Goal: Task Accomplishment & Management: Manage account settings

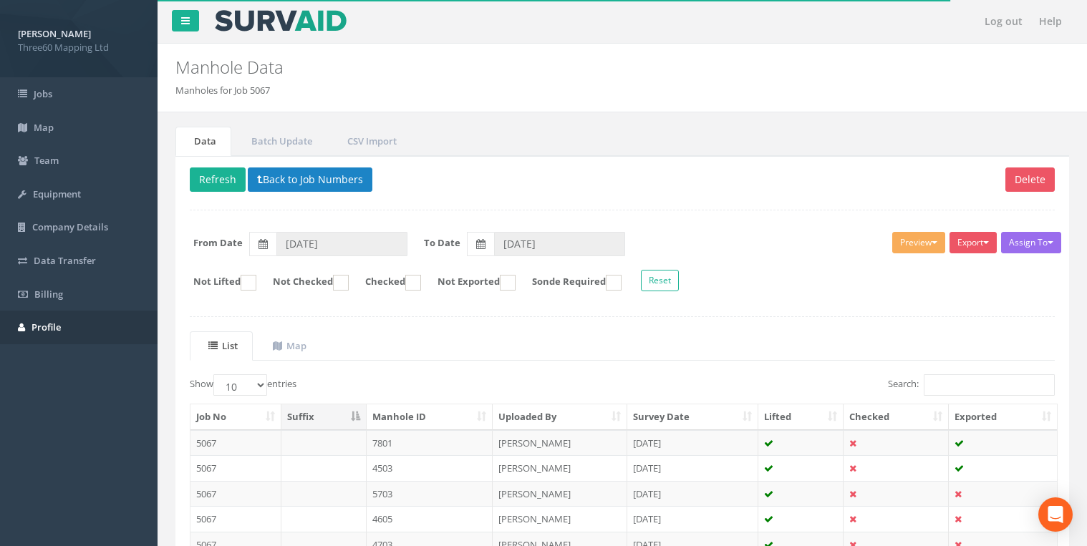
scroll to position [244, 0]
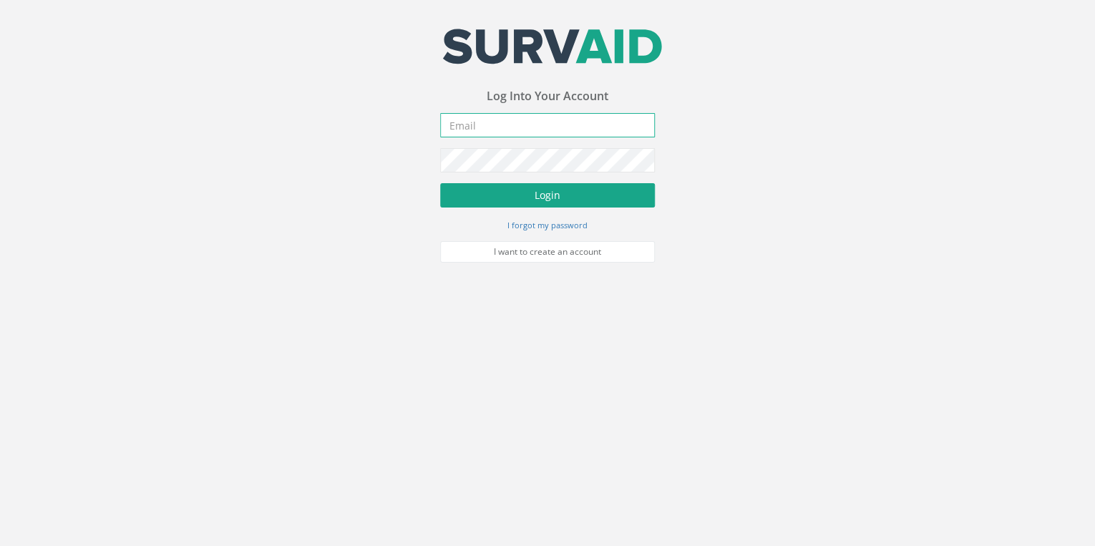
type input "[EMAIL_ADDRESS][DOMAIN_NAME]"
click at [470, 189] on button "Login" at bounding box center [547, 195] width 215 height 24
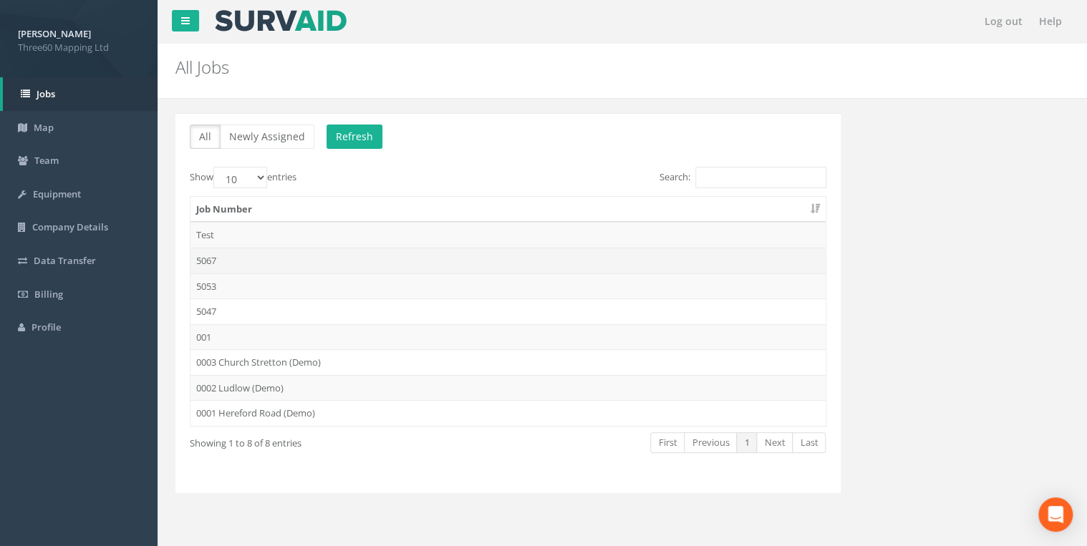
click at [228, 263] on td "5067" at bounding box center [507, 261] width 635 height 26
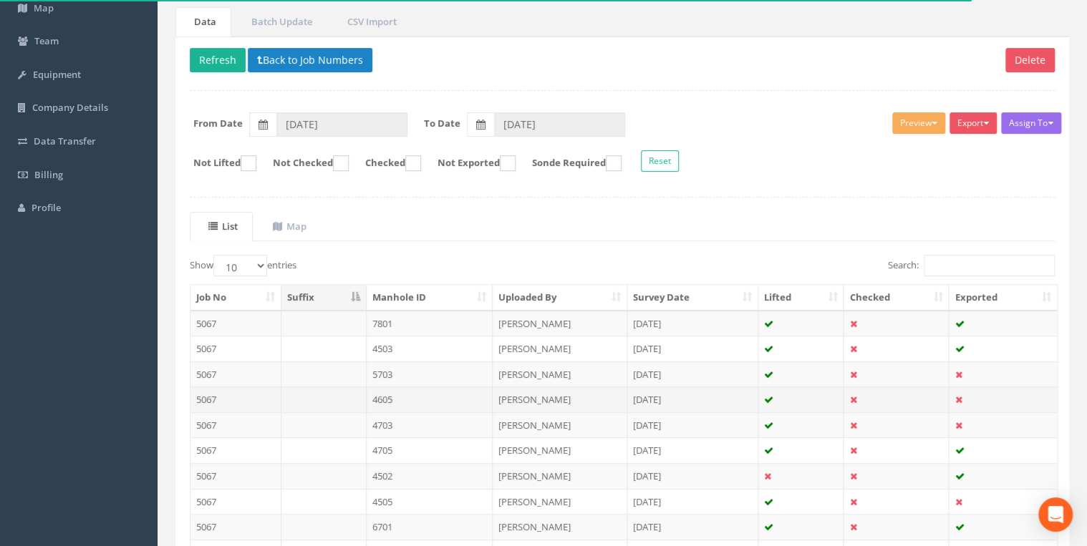
scroll to position [229, 0]
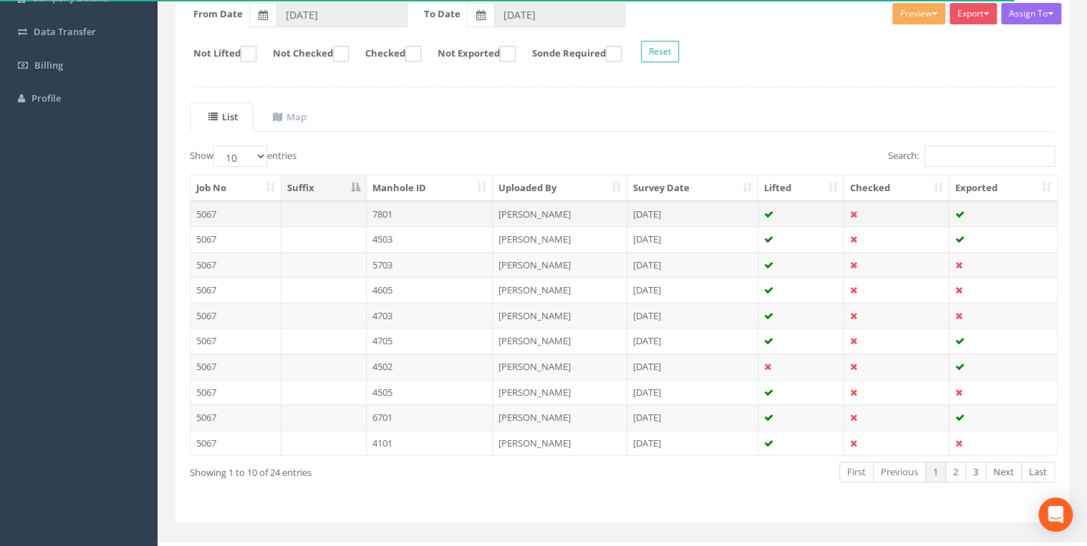
click at [394, 210] on td "7801" at bounding box center [430, 214] width 127 height 26
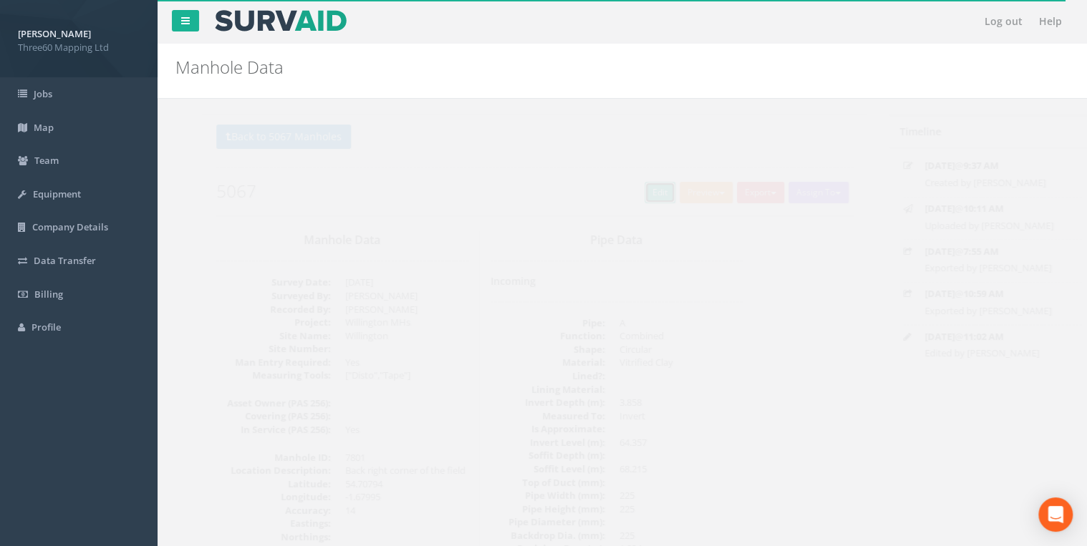
click at [618, 193] on link "Edit" at bounding box center [633, 192] width 31 height 21
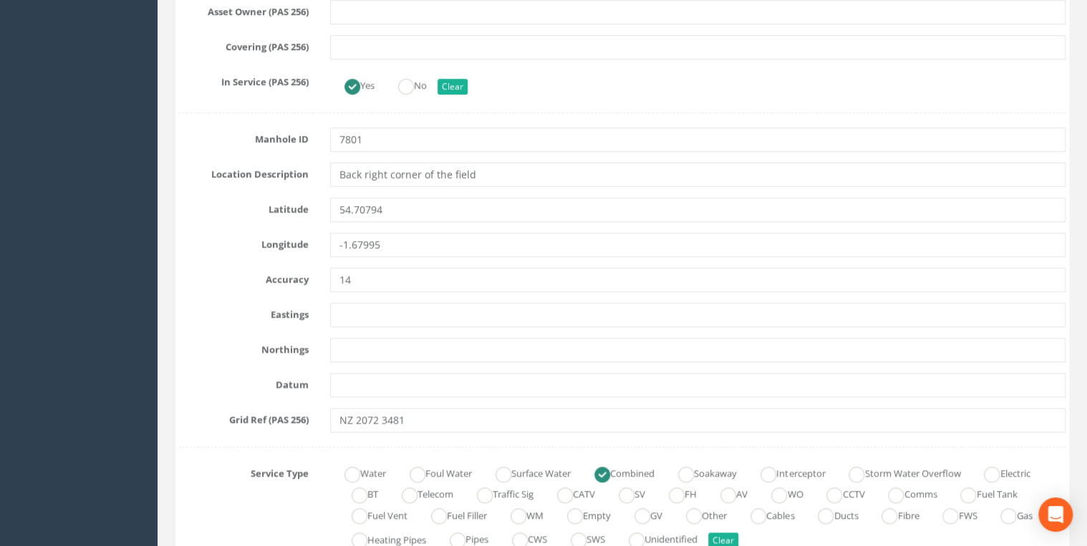
scroll to position [611, 0]
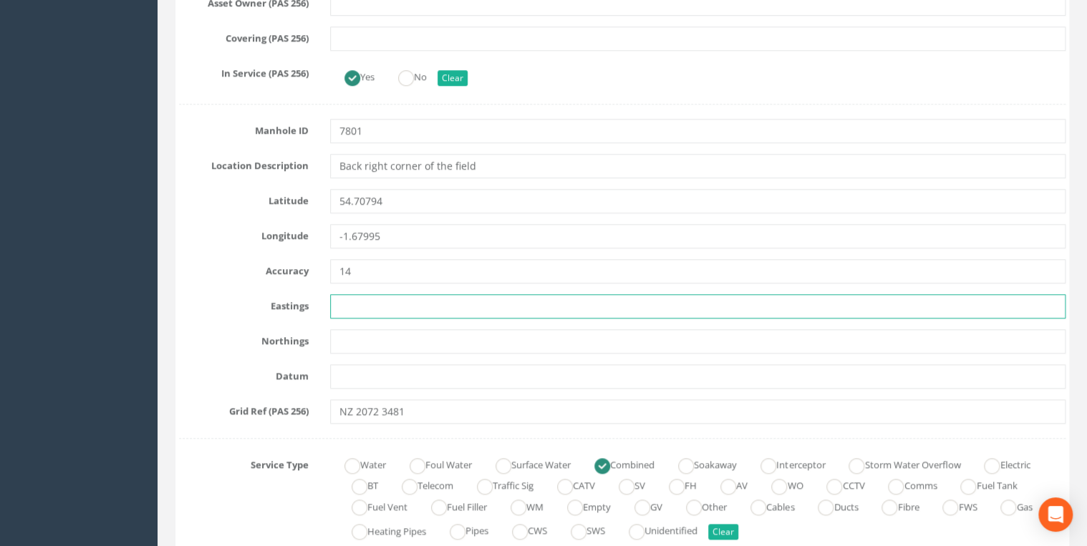
click at [367, 306] on input "text" at bounding box center [697, 306] width 735 height 24
click at [364, 306] on input "text" at bounding box center [697, 306] width 735 height 24
type input "420718.464"
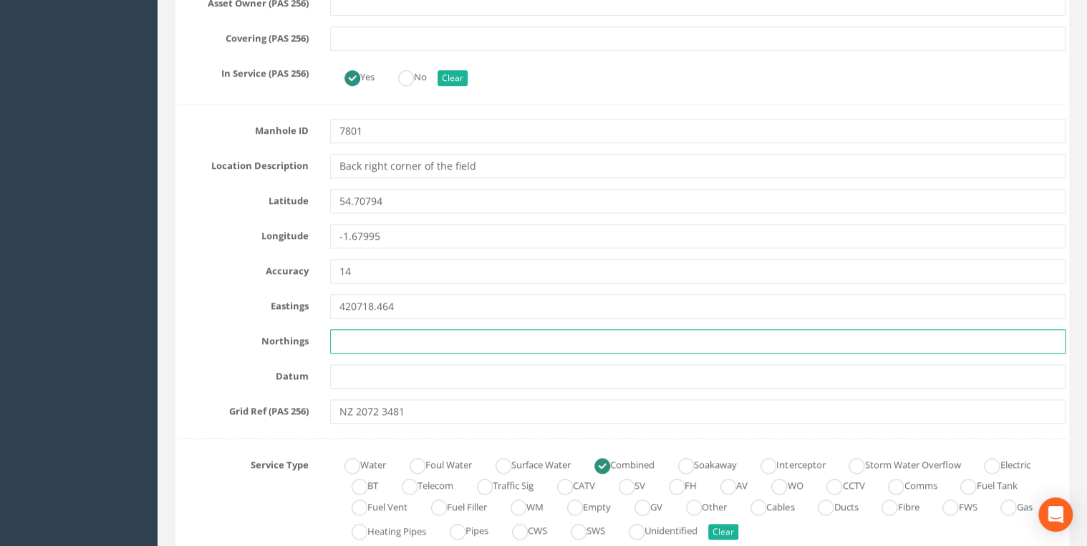
click at [405, 343] on input "text" at bounding box center [697, 341] width 735 height 24
click at [349, 343] on input "text" at bounding box center [697, 341] width 735 height 24
type input "534807.795"
click at [352, 371] on input "text" at bounding box center [697, 376] width 735 height 24
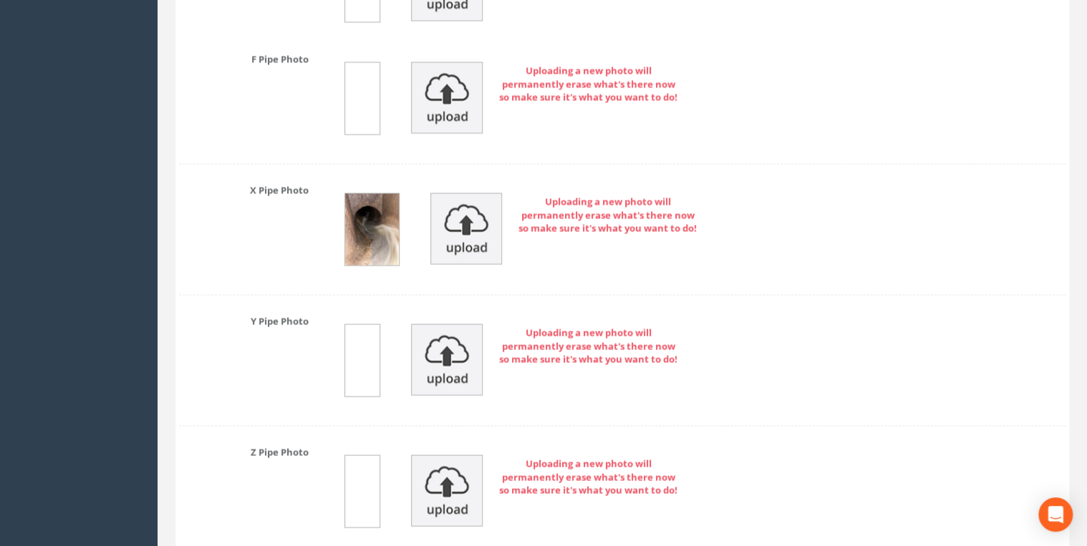
scroll to position [4815, 0]
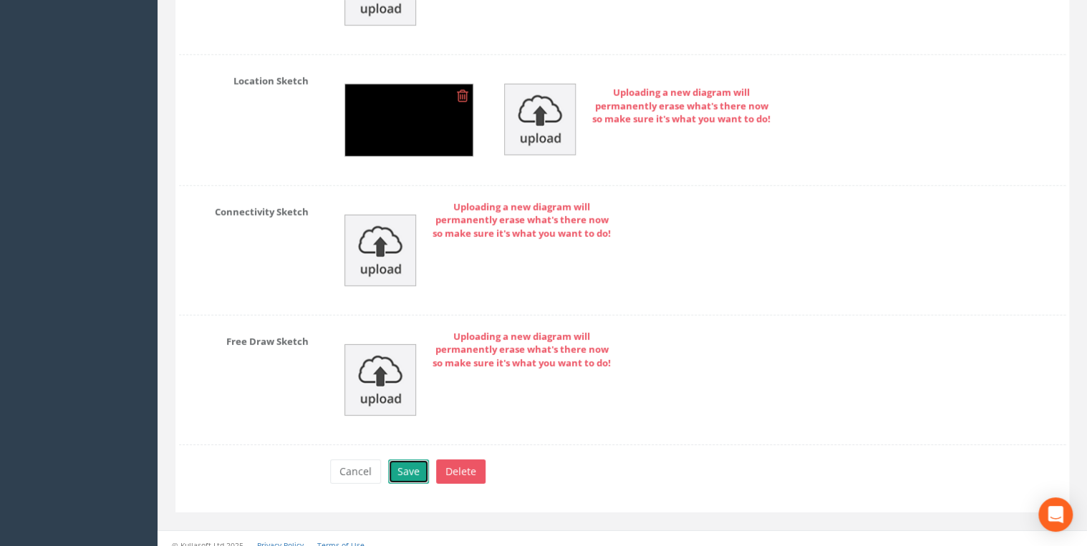
click at [410, 460] on button "Save" at bounding box center [408, 472] width 41 height 24
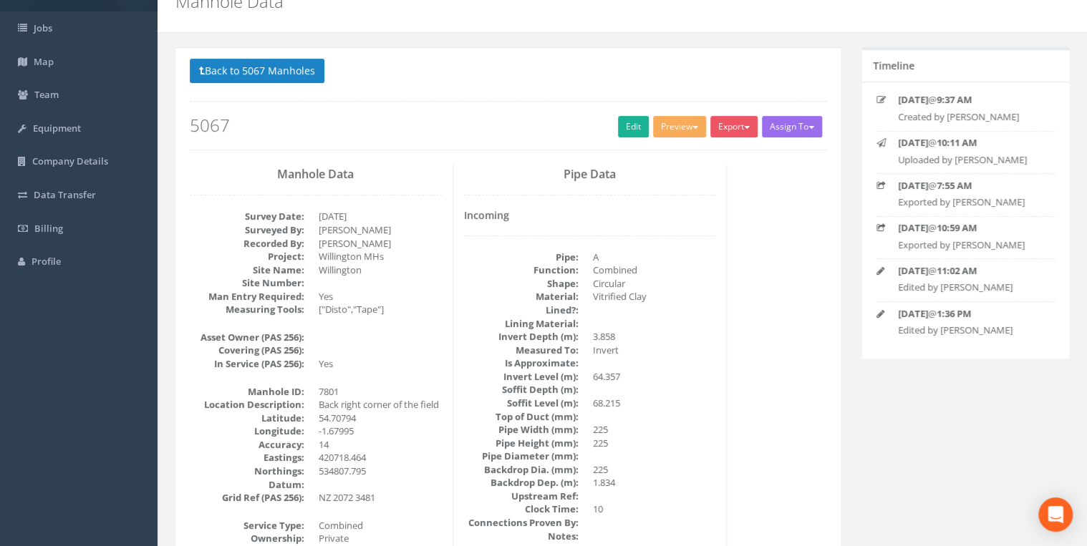
scroll to position [0, 0]
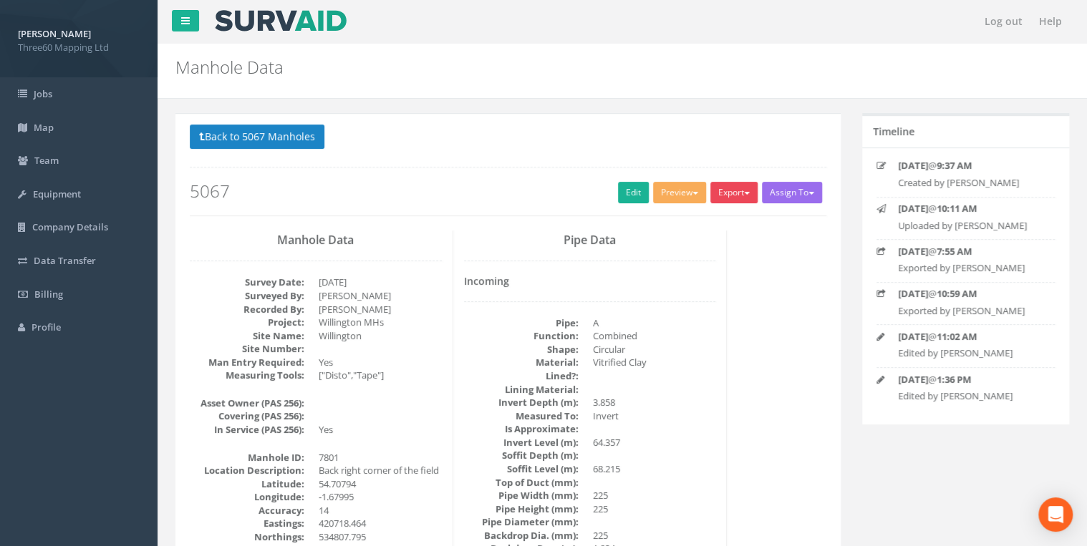
click at [738, 201] on button "Export" at bounding box center [733, 192] width 47 height 21
click at [702, 219] on link "360 Manhole" at bounding box center [704, 222] width 109 height 22
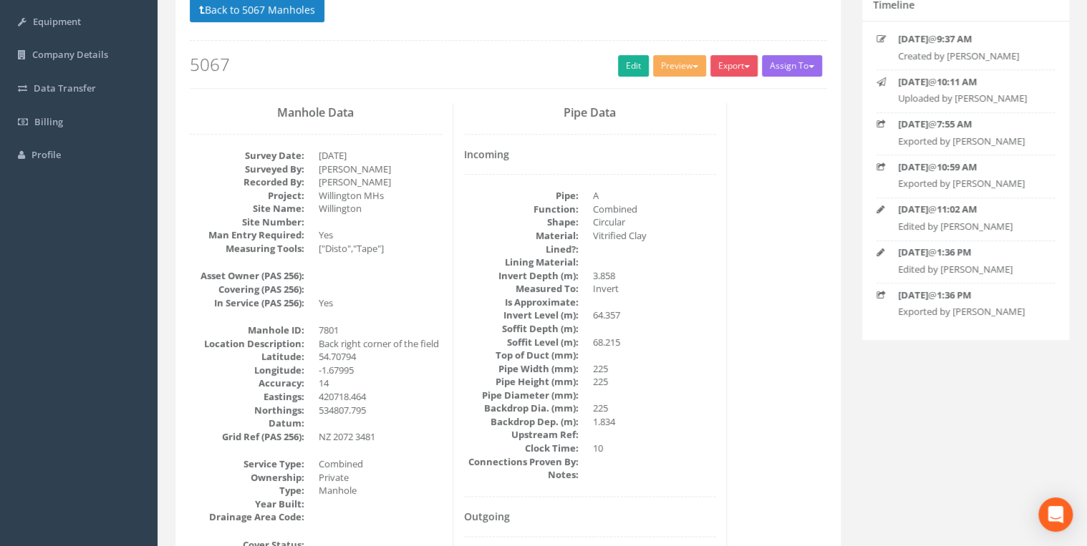
scroll to position [229, 0]
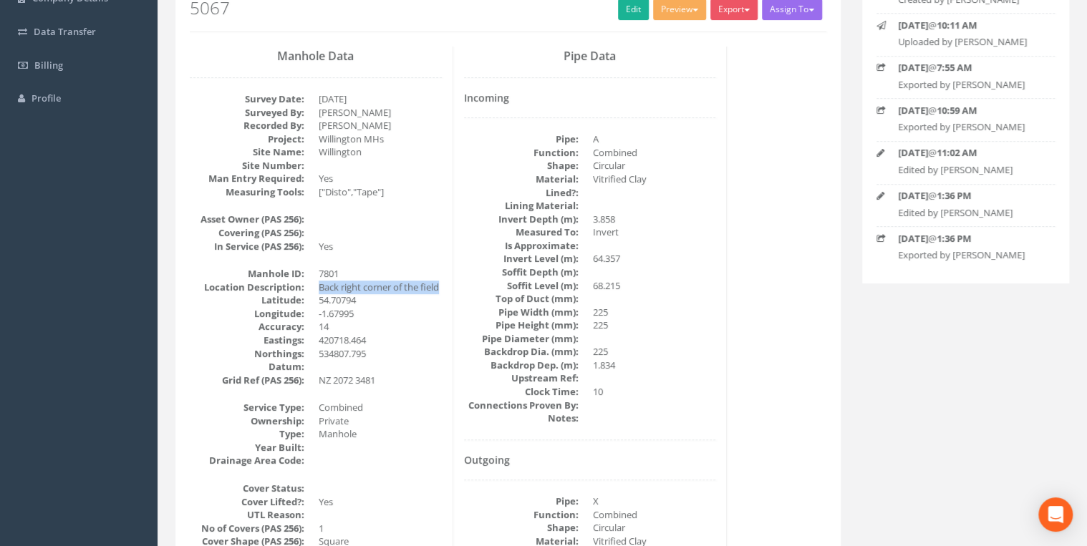
drag, startPoint x: 346, startPoint y: 296, endPoint x: 320, endPoint y: 288, distance: 27.2
click at [320, 288] on dd "Back right corner of the field" at bounding box center [380, 288] width 123 height 14
drag, startPoint x: 320, startPoint y: 288, endPoint x: 354, endPoint y: 292, distance: 34.6
click at [354, 292] on dd "Back right corner of the field" at bounding box center [380, 288] width 123 height 14
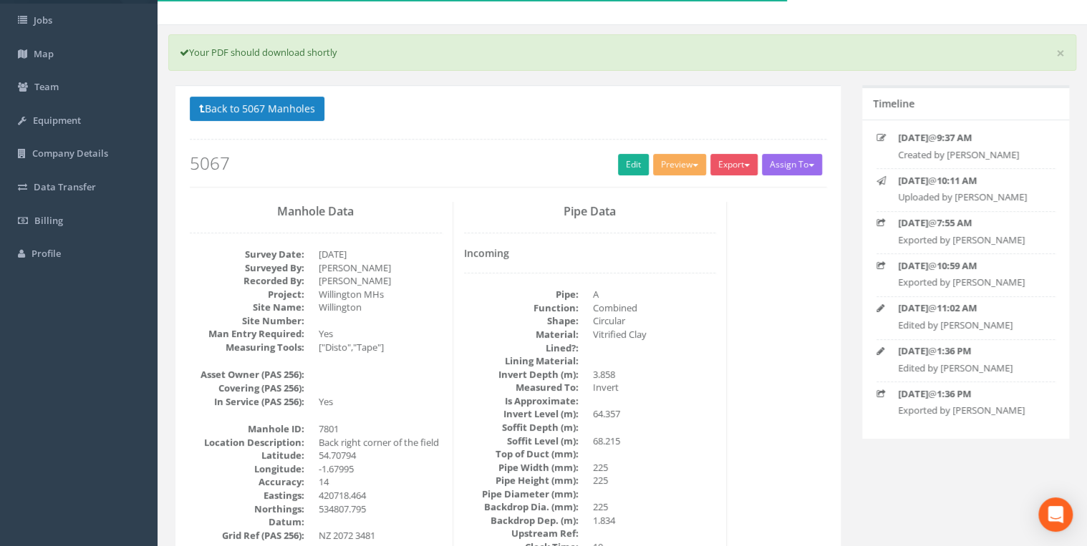
scroll to position [0, 0]
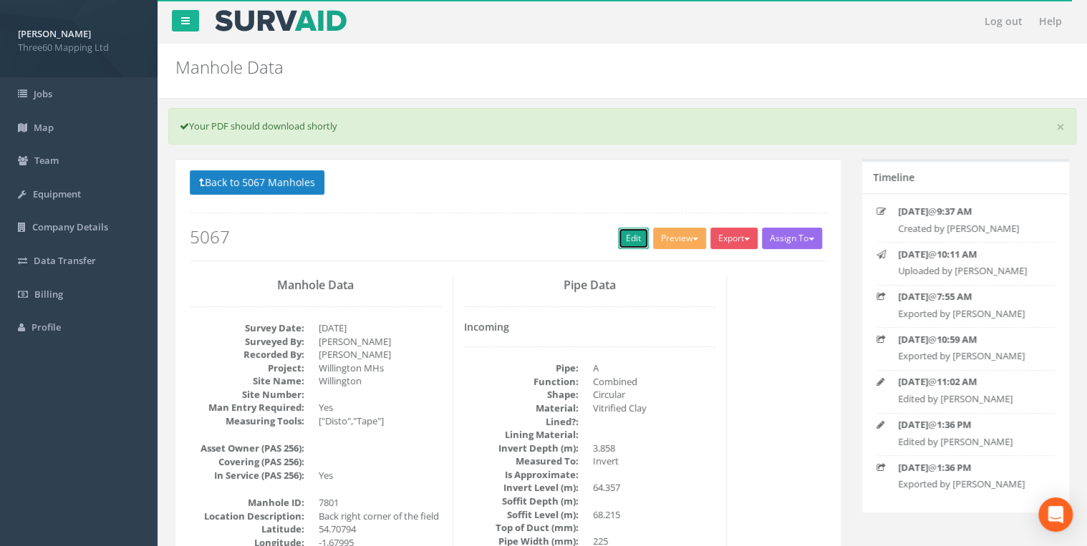
click at [620, 234] on link "Edit" at bounding box center [633, 238] width 31 height 21
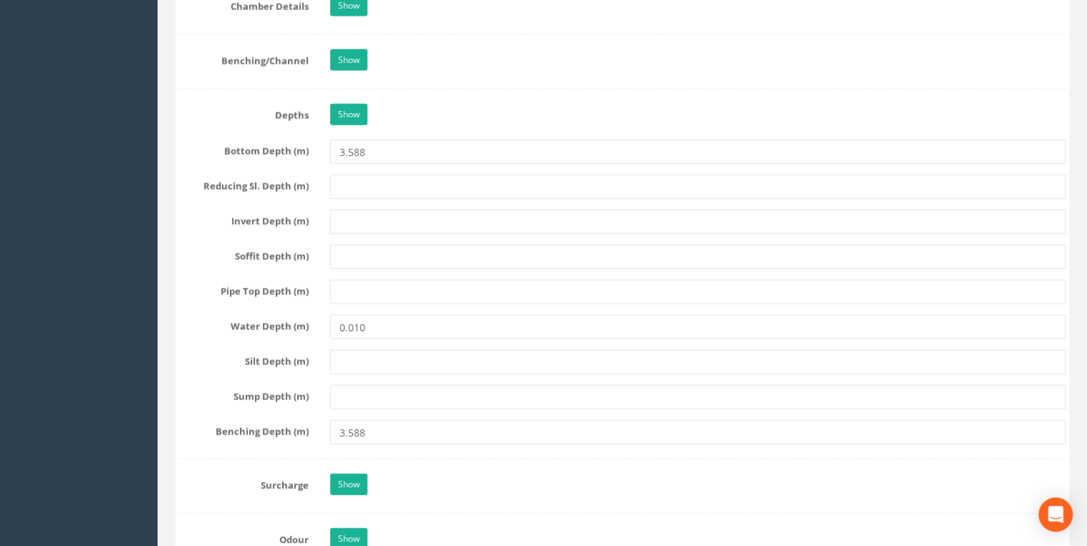
scroll to position [1833, 0]
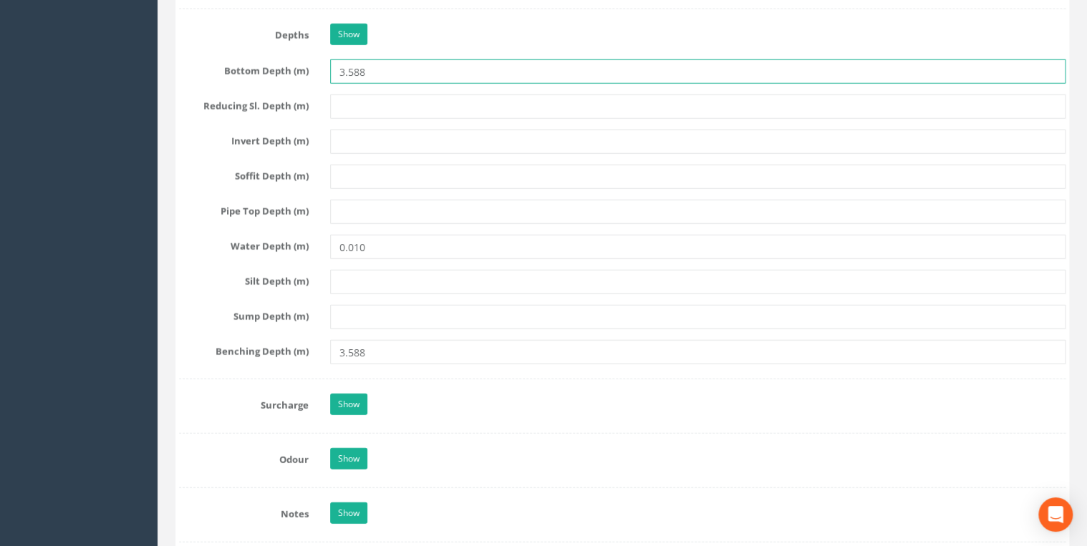
click at [349, 67] on input "3.588" at bounding box center [697, 71] width 735 height 24
type input "3588"
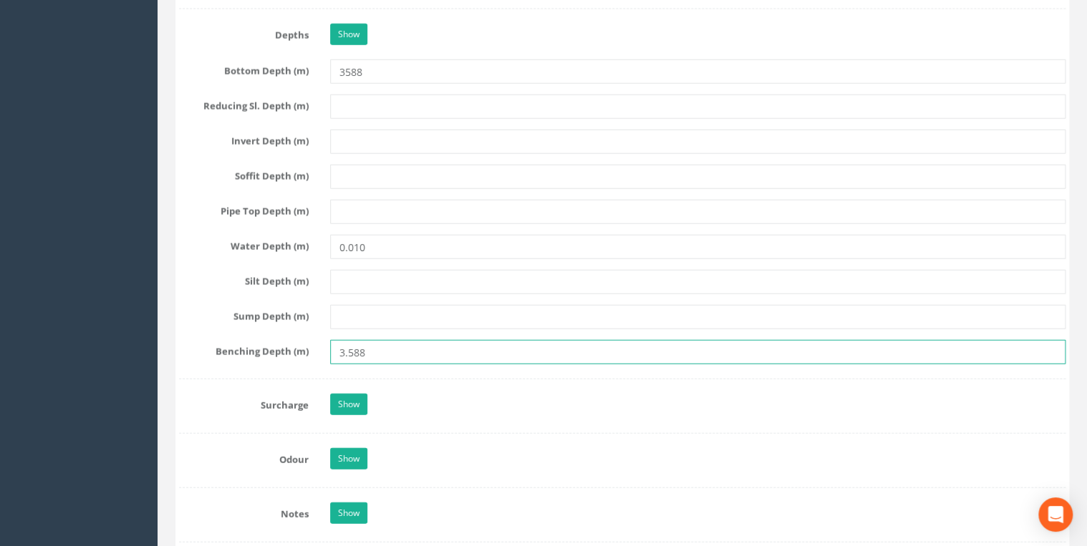
click at [349, 347] on input "3.588" at bounding box center [697, 352] width 735 height 24
type input "3588"
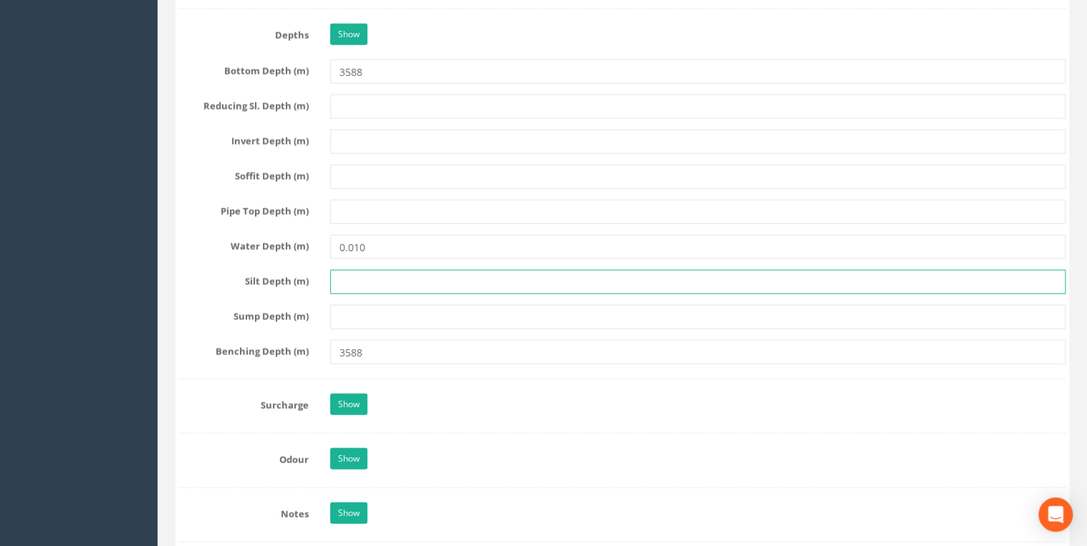
click at [458, 270] on input "text" at bounding box center [697, 282] width 735 height 24
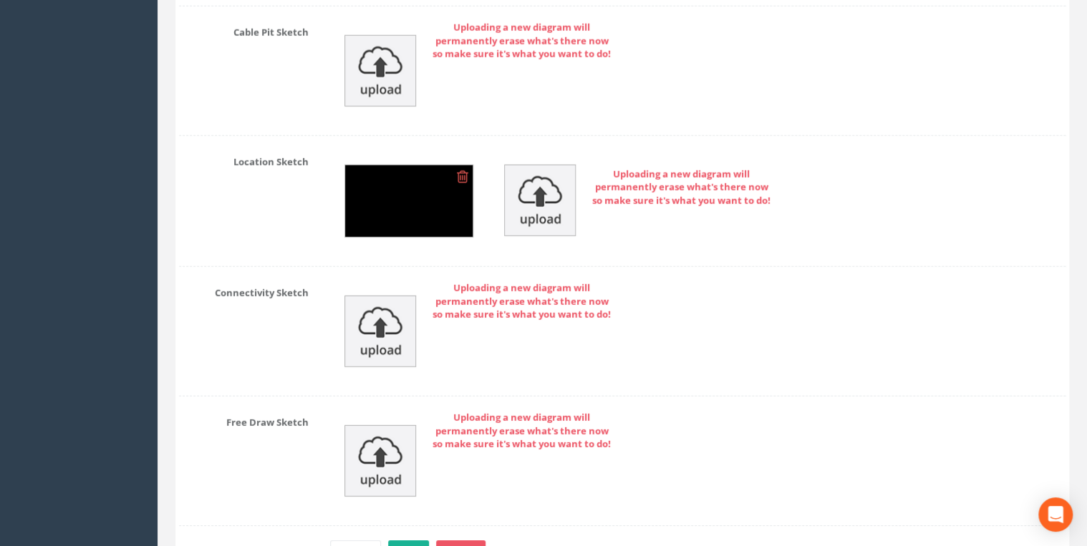
scroll to position [4860, 0]
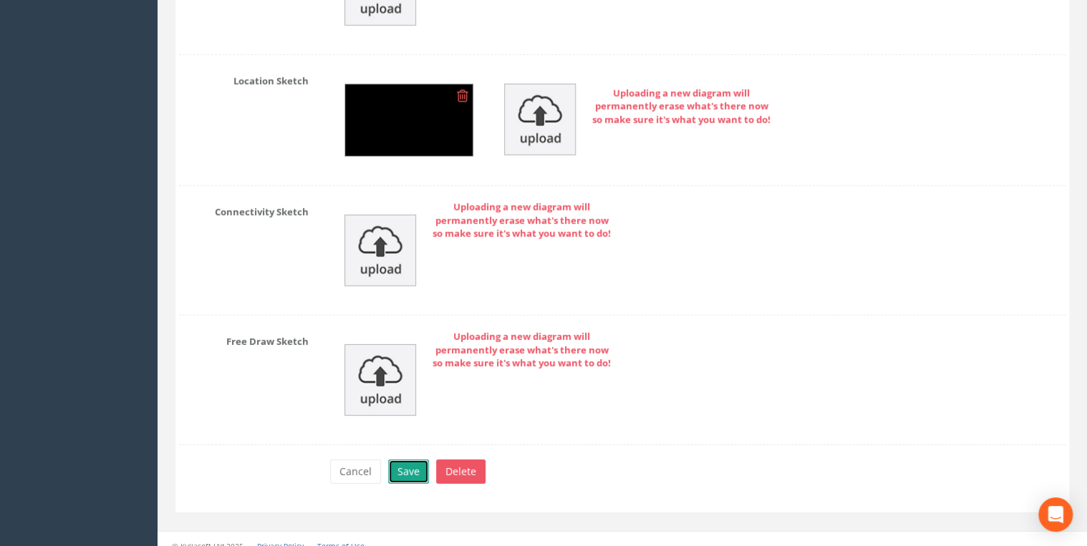
click at [408, 460] on button "Save" at bounding box center [408, 472] width 41 height 24
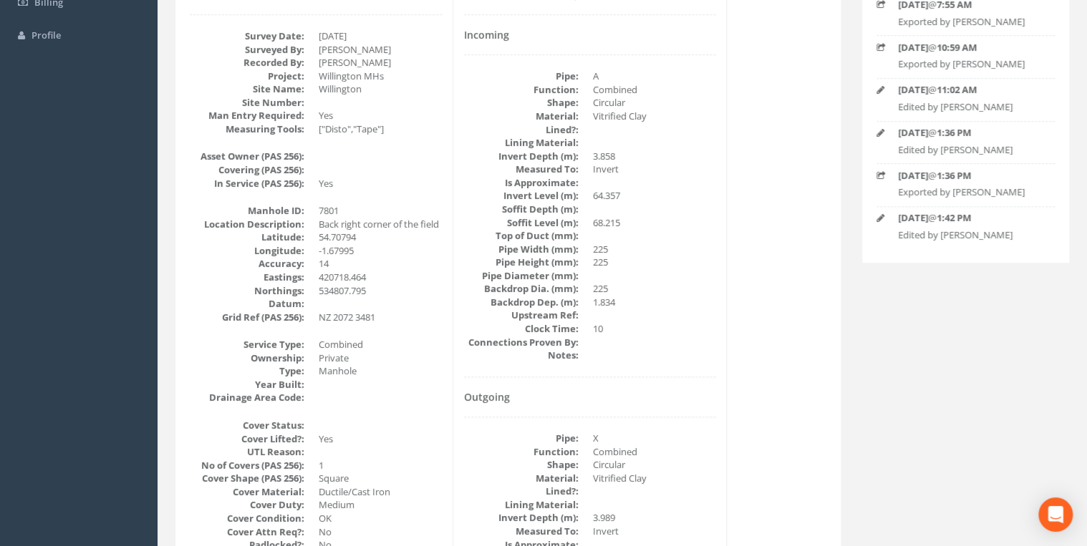
scroll to position [0, 0]
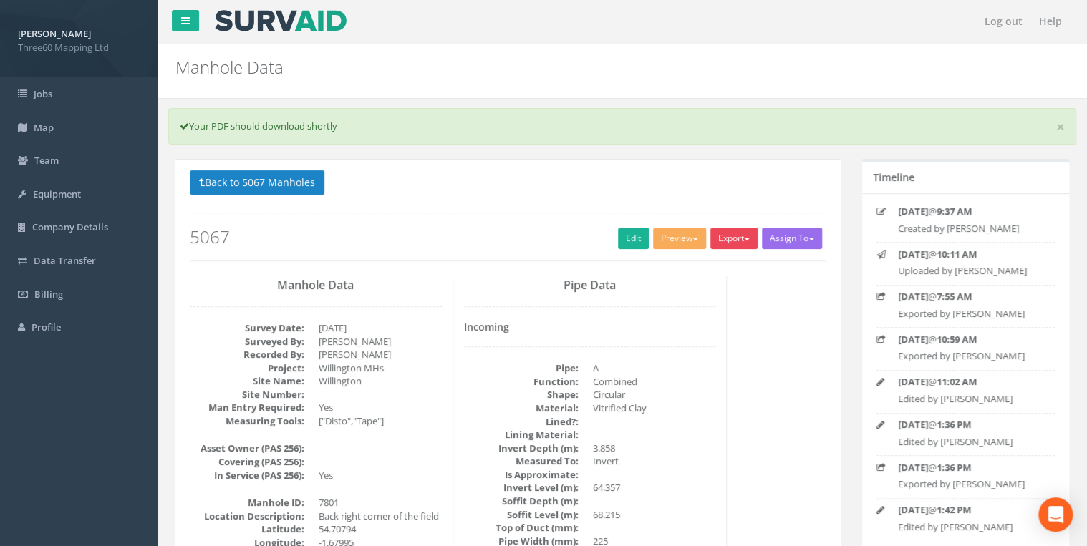
click at [727, 238] on button "Export" at bounding box center [733, 238] width 47 height 21
click at [677, 243] on button "Preview" at bounding box center [679, 238] width 53 height 21
click at [727, 234] on button "Export" at bounding box center [733, 238] width 47 height 21
click at [715, 265] on link "360 Manhole" at bounding box center [704, 268] width 109 height 22
click at [747, 238] on button "Export" at bounding box center [733, 238] width 47 height 21
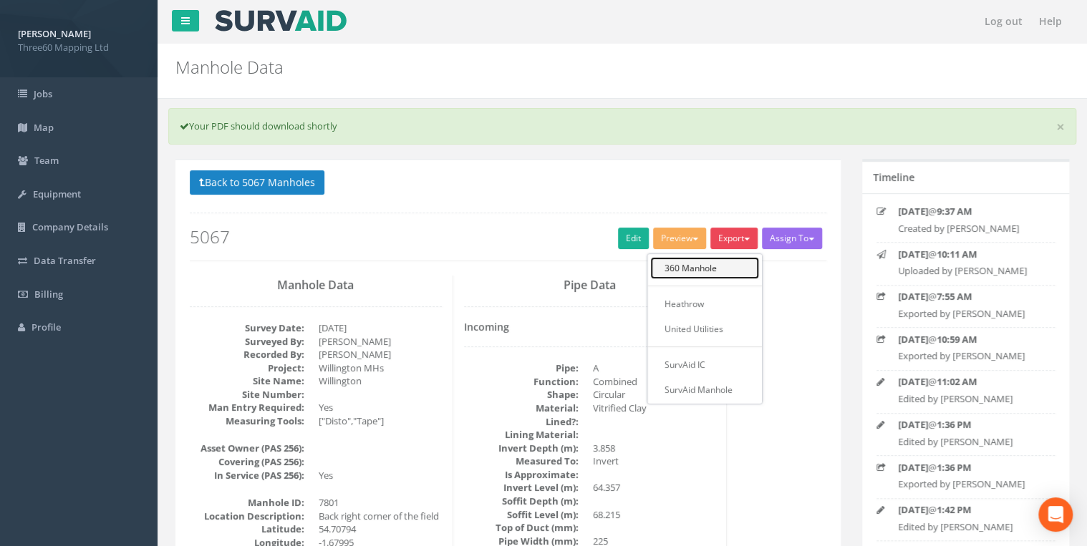
click at [707, 262] on link "360 Manhole" at bounding box center [704, 268] width 109 height 22
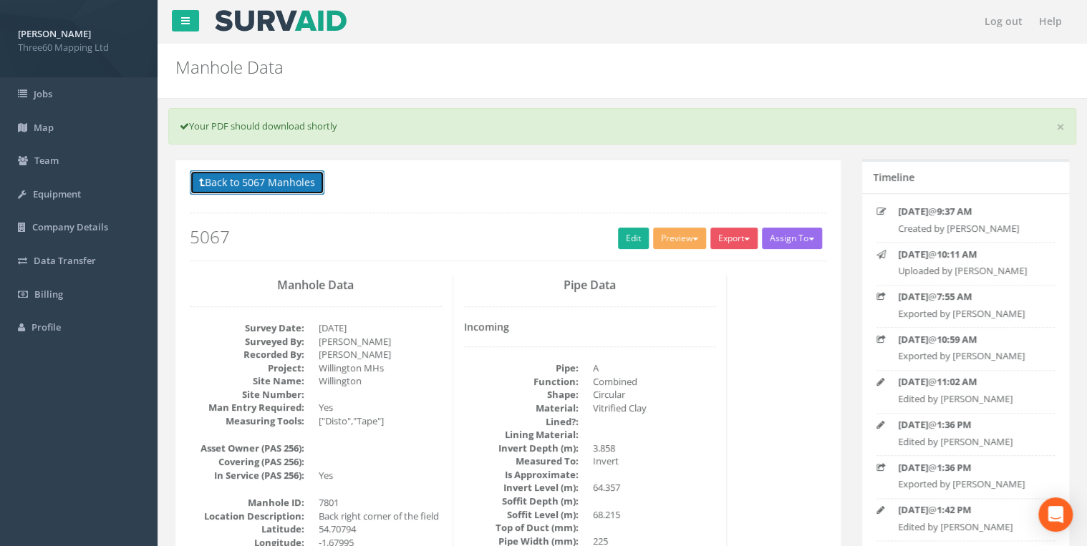
click at [205, 185] on button "Back to 5067 Manholes" at bounding box center [257, 182] width 135 height 24
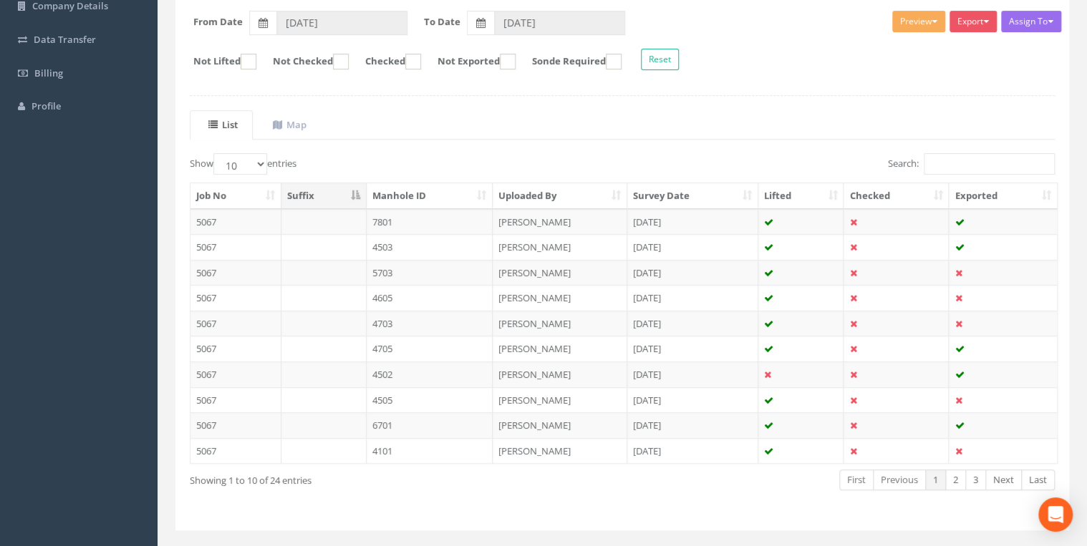
scroll to position [229, 0]
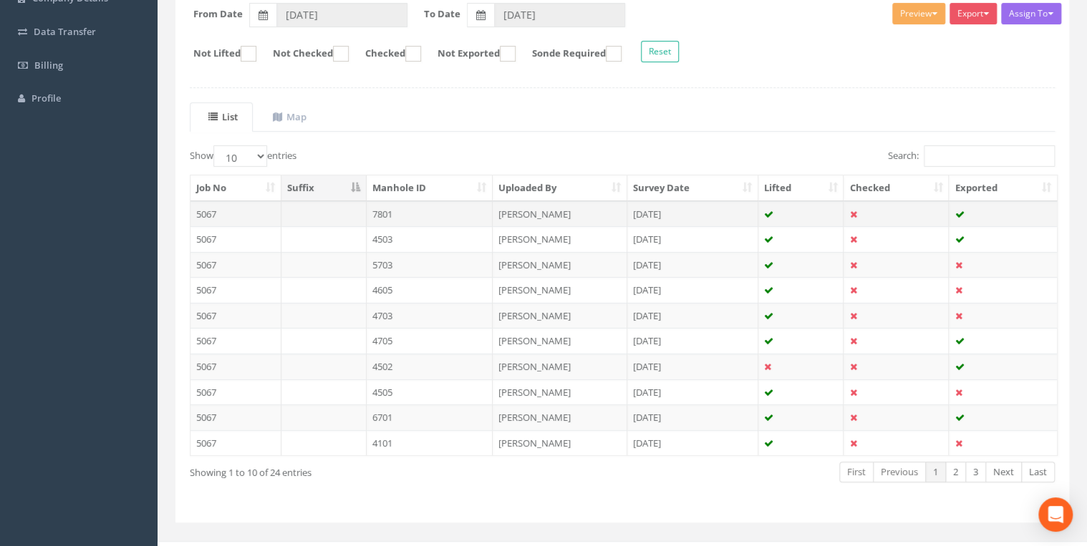
click at [335, 212] on td at bounding box center [323, 214] width 85 height 26
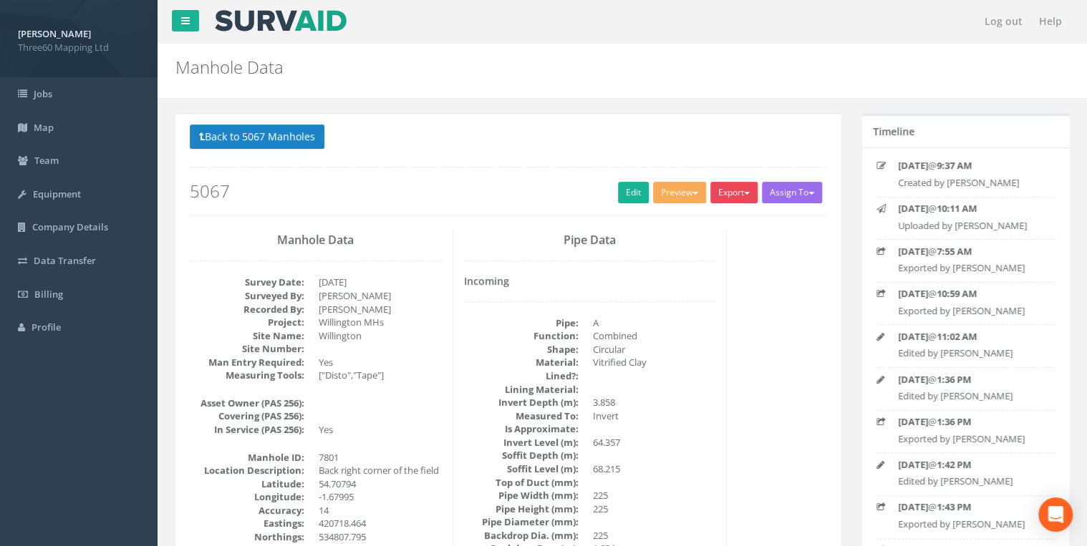
click at [738, 192] on button "Export" at bounding box center [733, 192] width 47 height 21
click at [720, 212] on link "360 Manhole" at bounding box center [704, 222] width 109 height 22
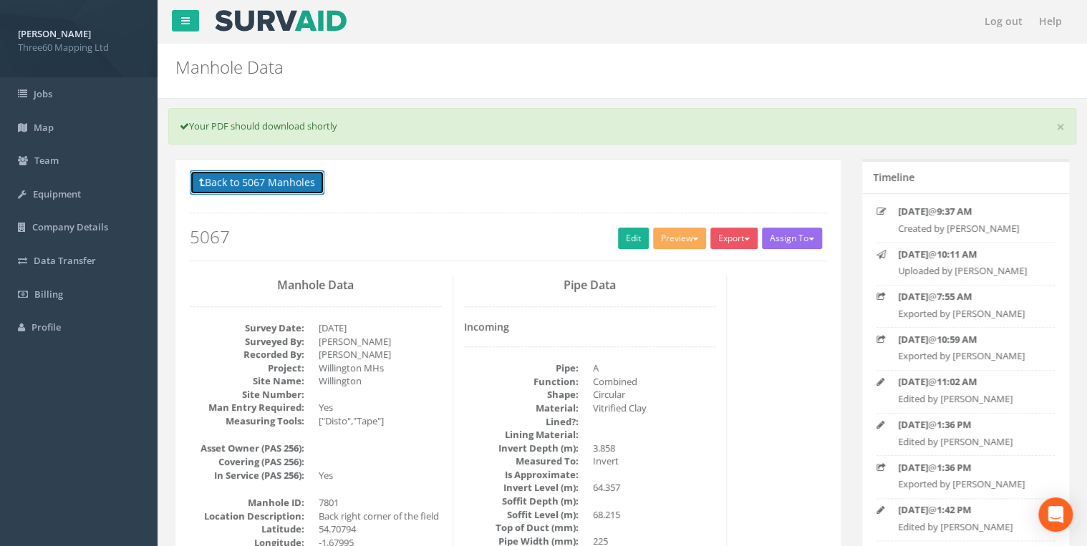
click at [233, 176] on button "Back to 5067 Manholes" at bounding box center [257, 182] width 135 height 24
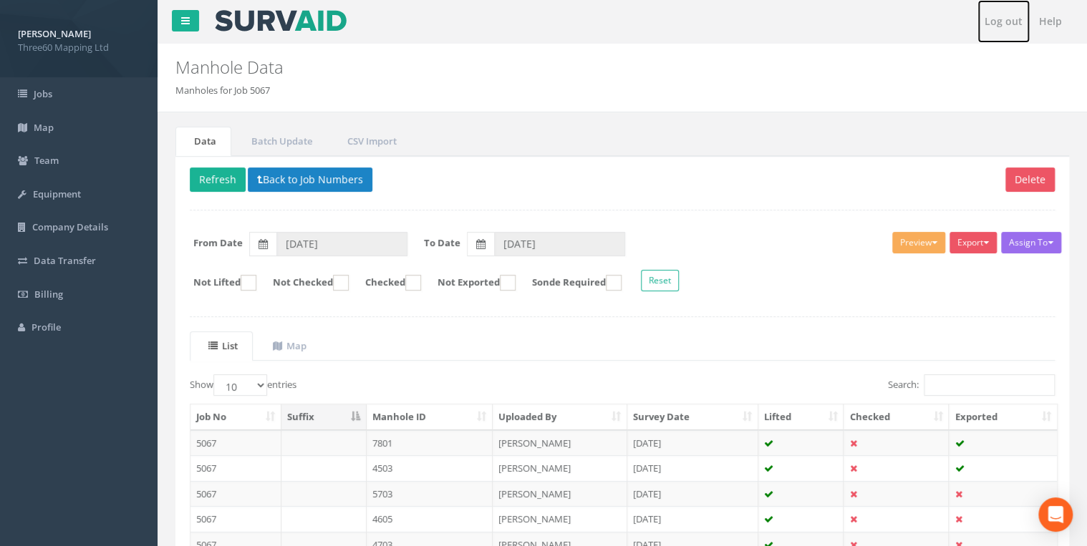
click at [1010, 23] on link "Log out" at bounding box center [1003, 21] width 52 height 43
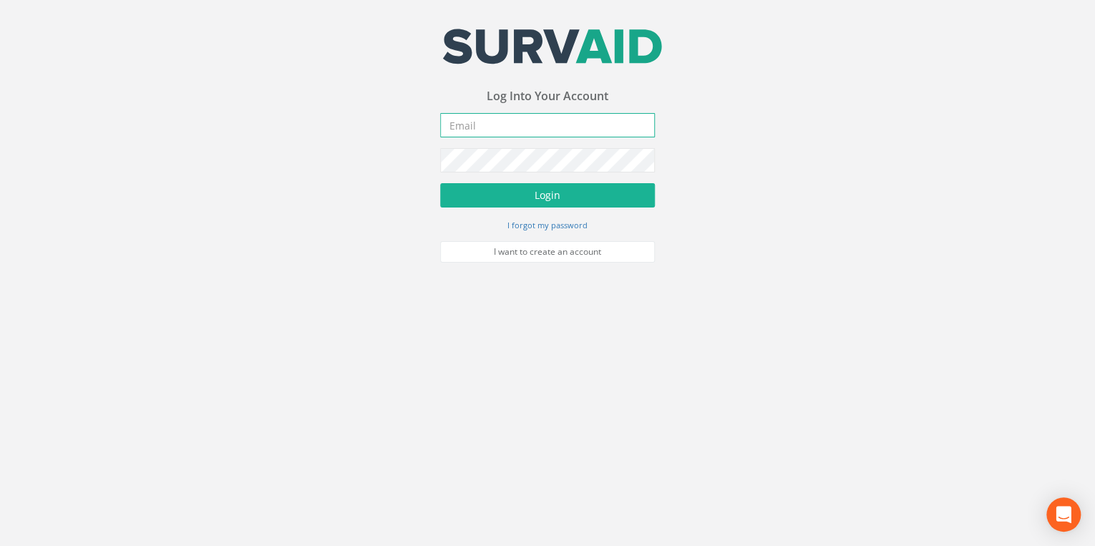
type input "[EMAIL_ADDRESS][DOMAIN_NAME]"
click at [241, 252] on div "Your email address was sucessfully verified - please login below to continue Yo…" at bounding box center [547, 131] width 1095 height 263
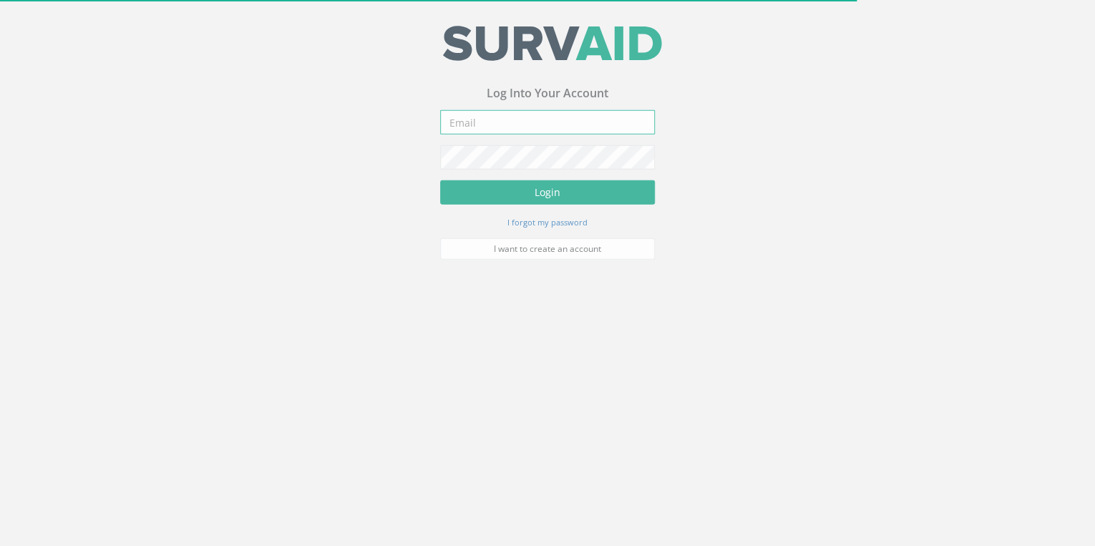
type input "[EMAIL_ADDRESS][DOMAIN_NAME]"
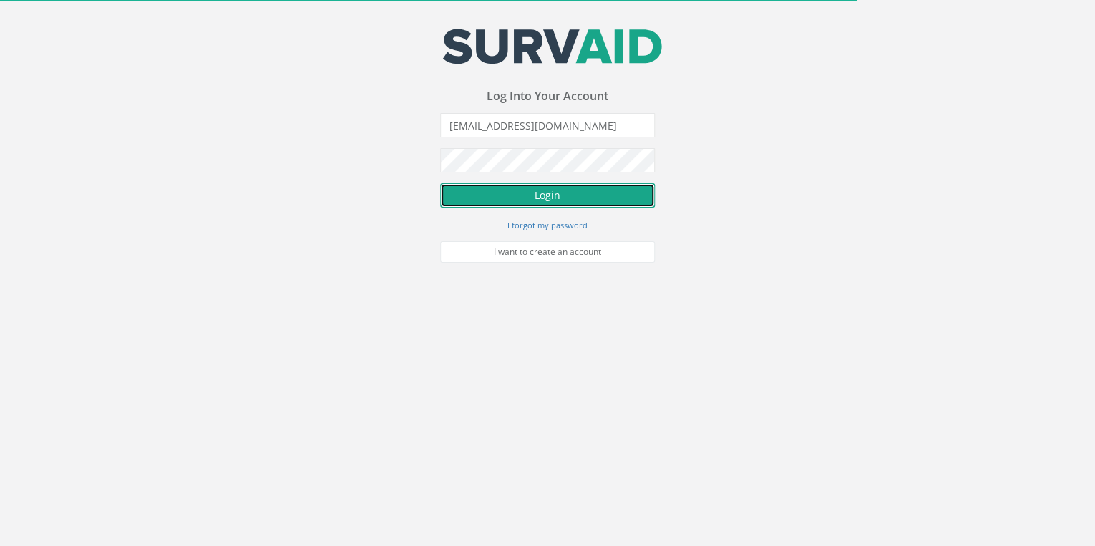
click at [558, 195] on button "Login" at bounding box center [547, 195] width 215 height 24
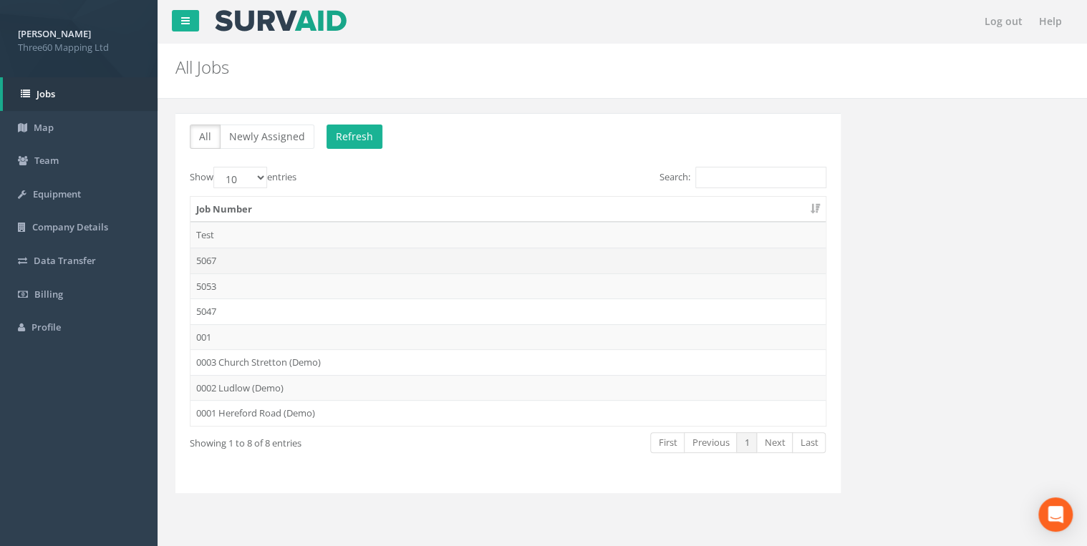
click at [200, 256] on td "5067" at bounding box center [507, 261] width 635 height 26
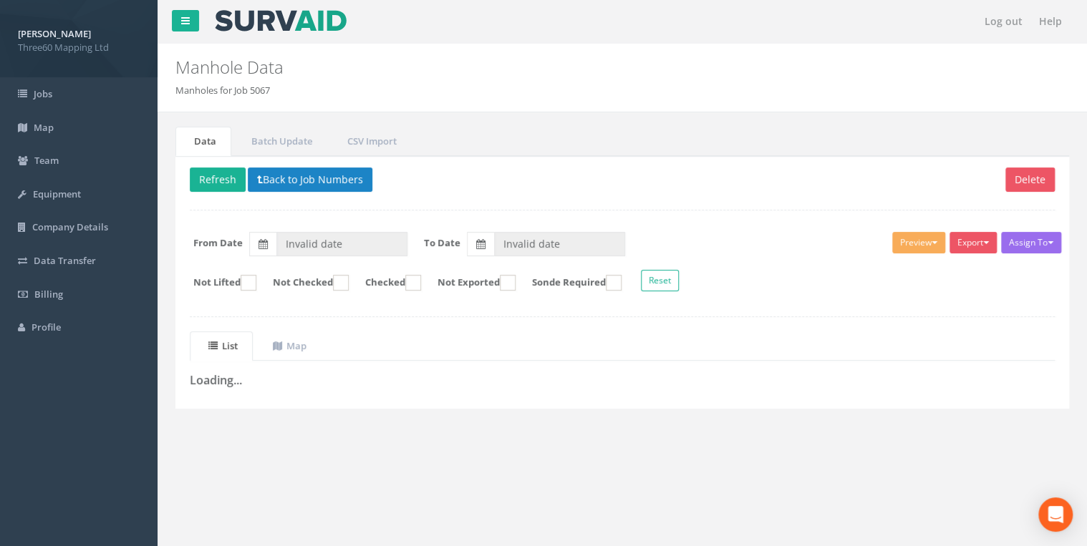
type input "[DATE]"
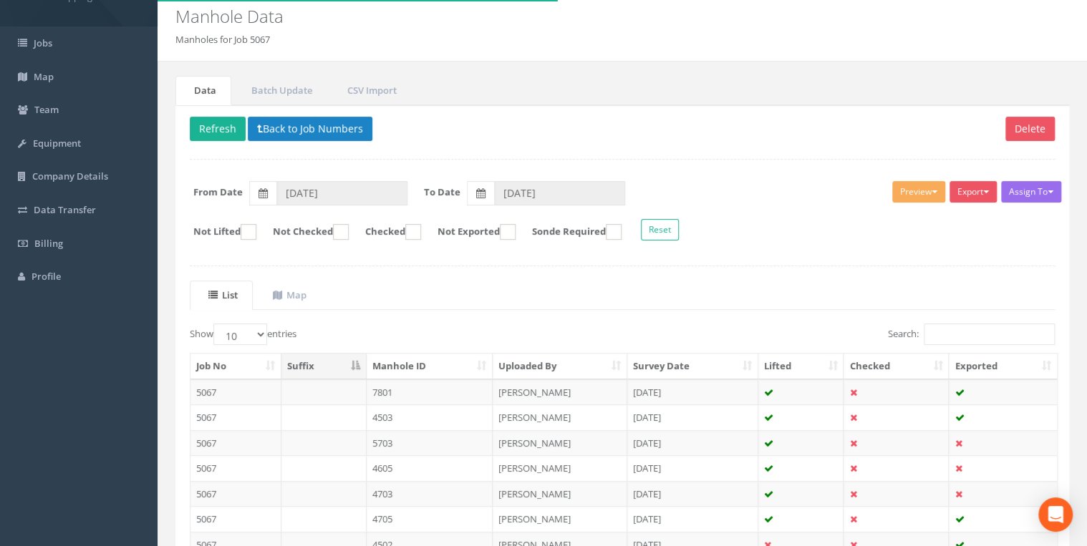
scroll to position [76, 0]
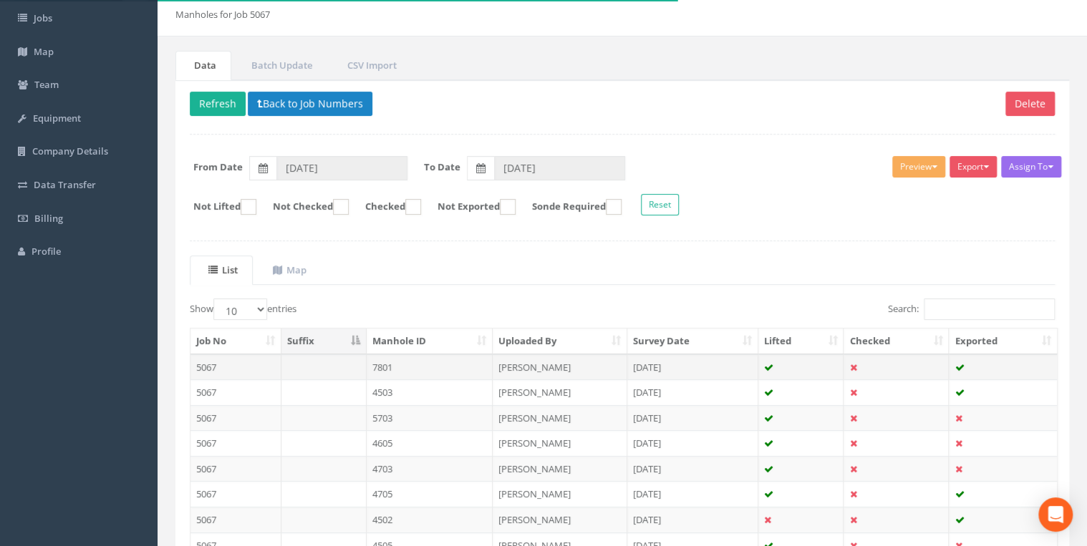
click at [364, 363] on td at bounding box center [323, 367] width 85 height 26
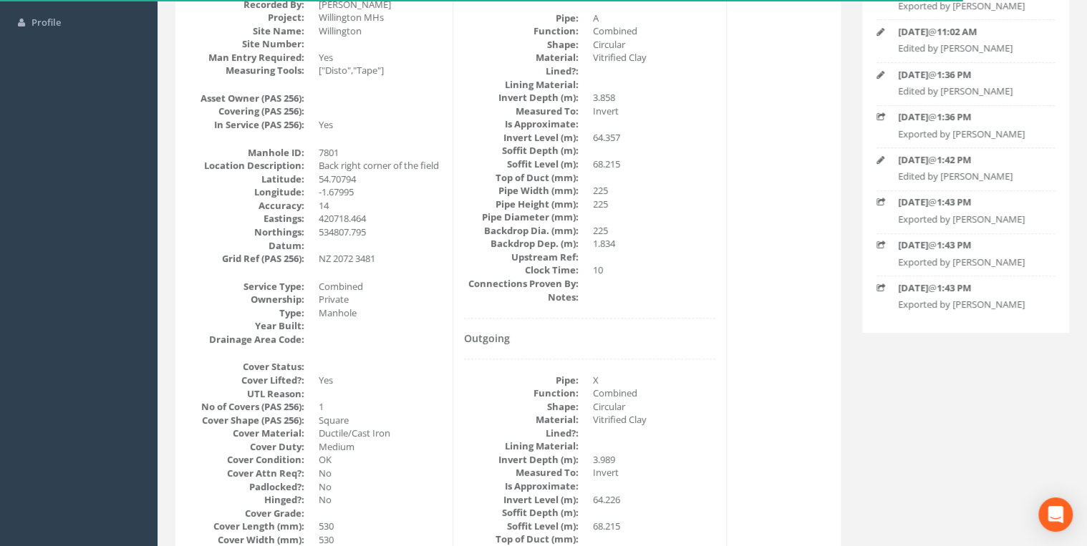
scroll to position [0, 0]
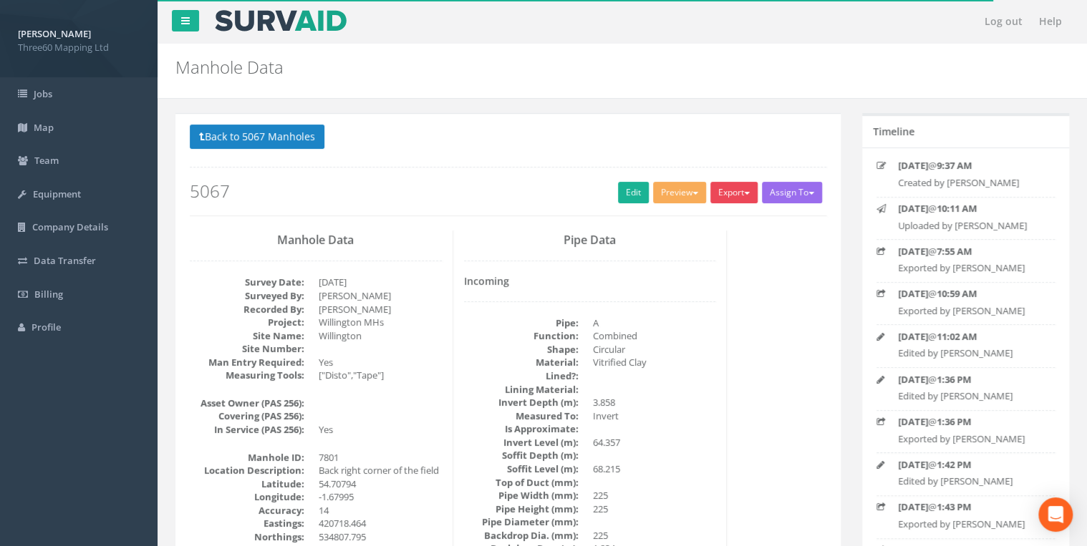
click at [725, 188] on button "Export" at bounding box center [733, 192] width 47 height 21
click at [710, 222] on link "360 Manhole" at bounding box center [704, 222] width 109 height 22
